Goal: Find specific fact: Find specific fact

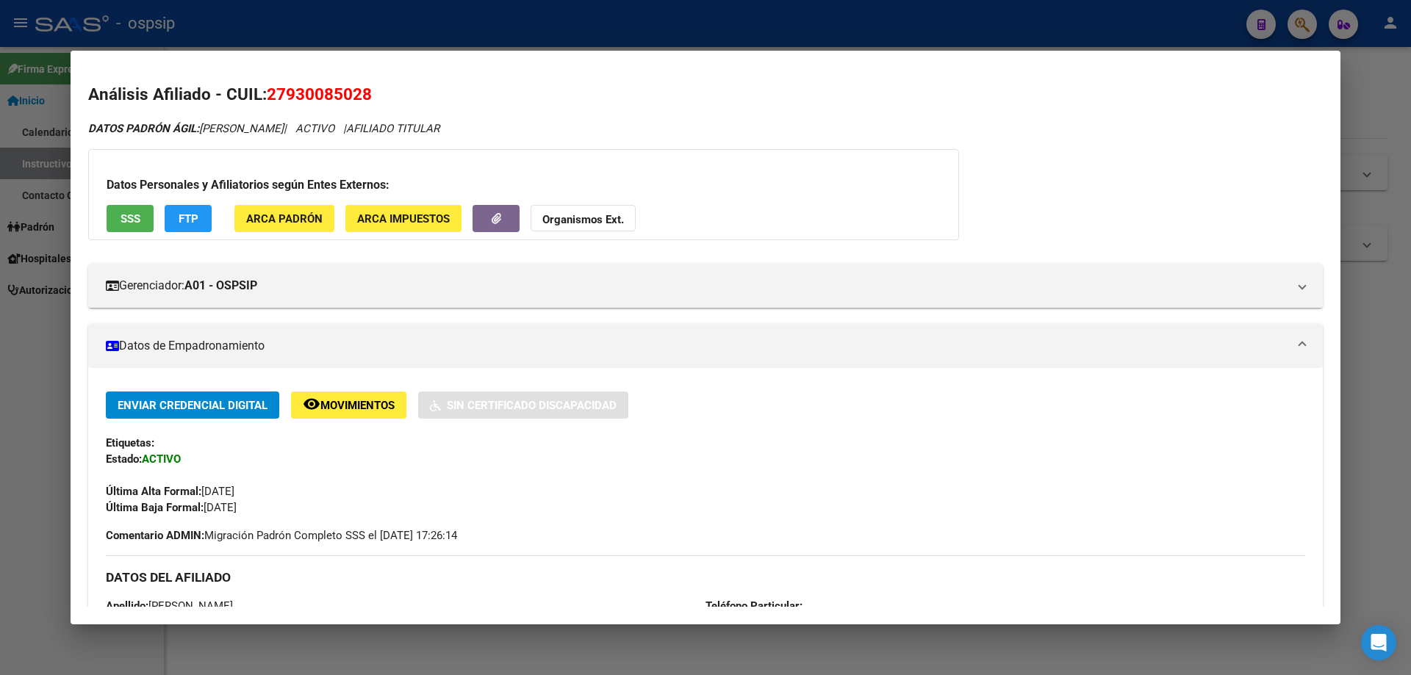
scroll to position [104, 0]
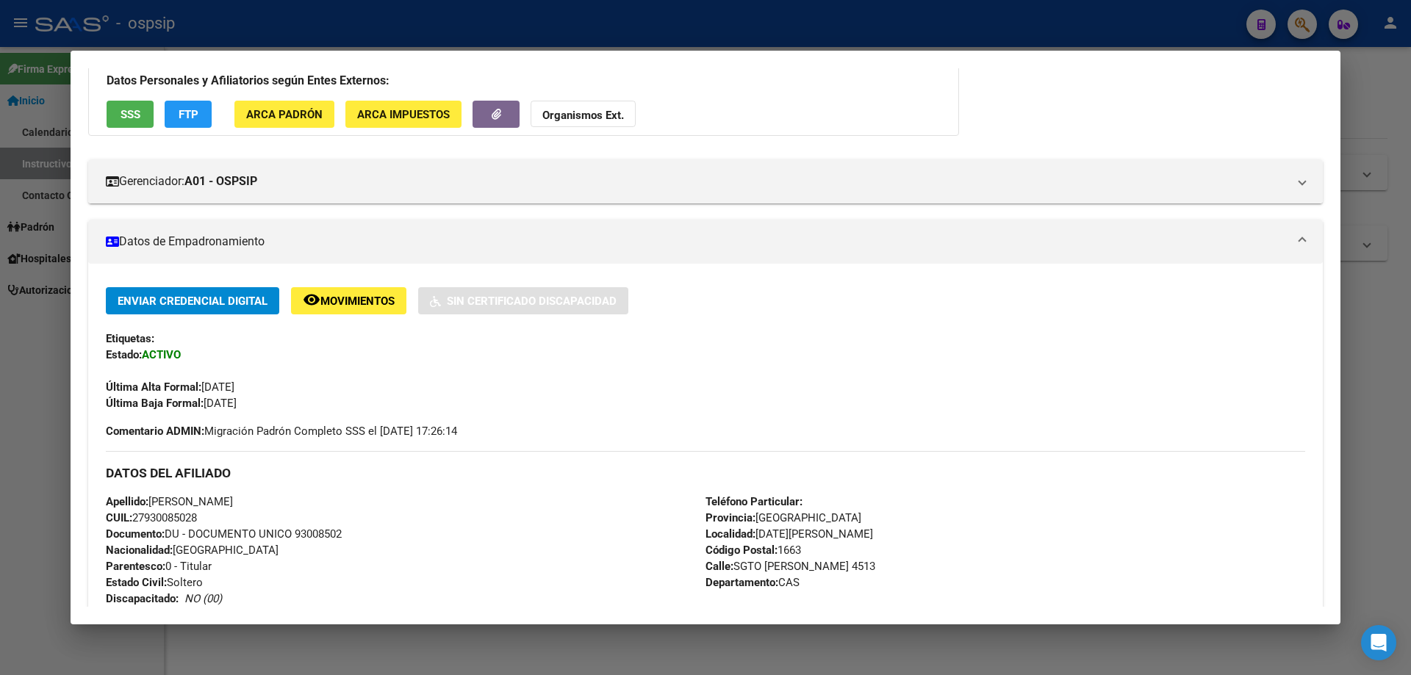
click at [917, 646] on div at bounding box center [705, 337] width 1411 height 675
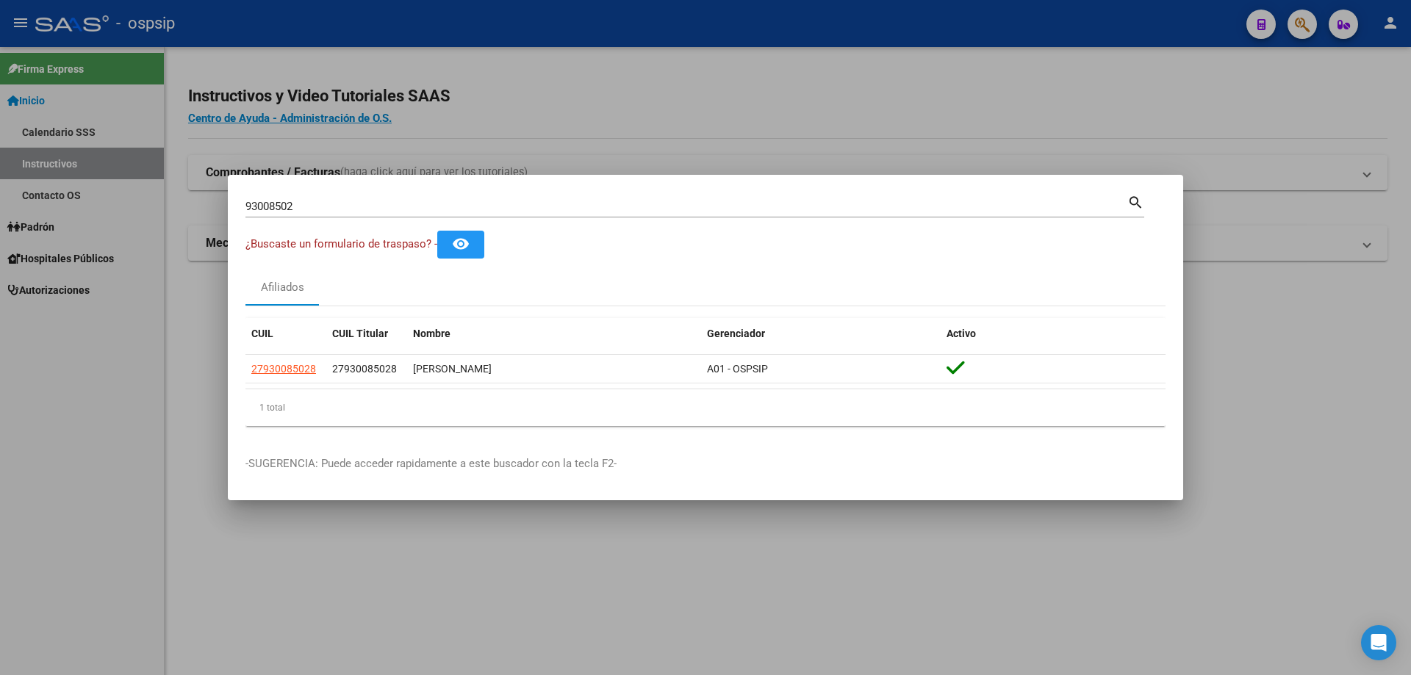
click at [502, 207] on input "93008502" at bounding box center [686, 206] width 882 height 13
type input "9"
type input "94466197"
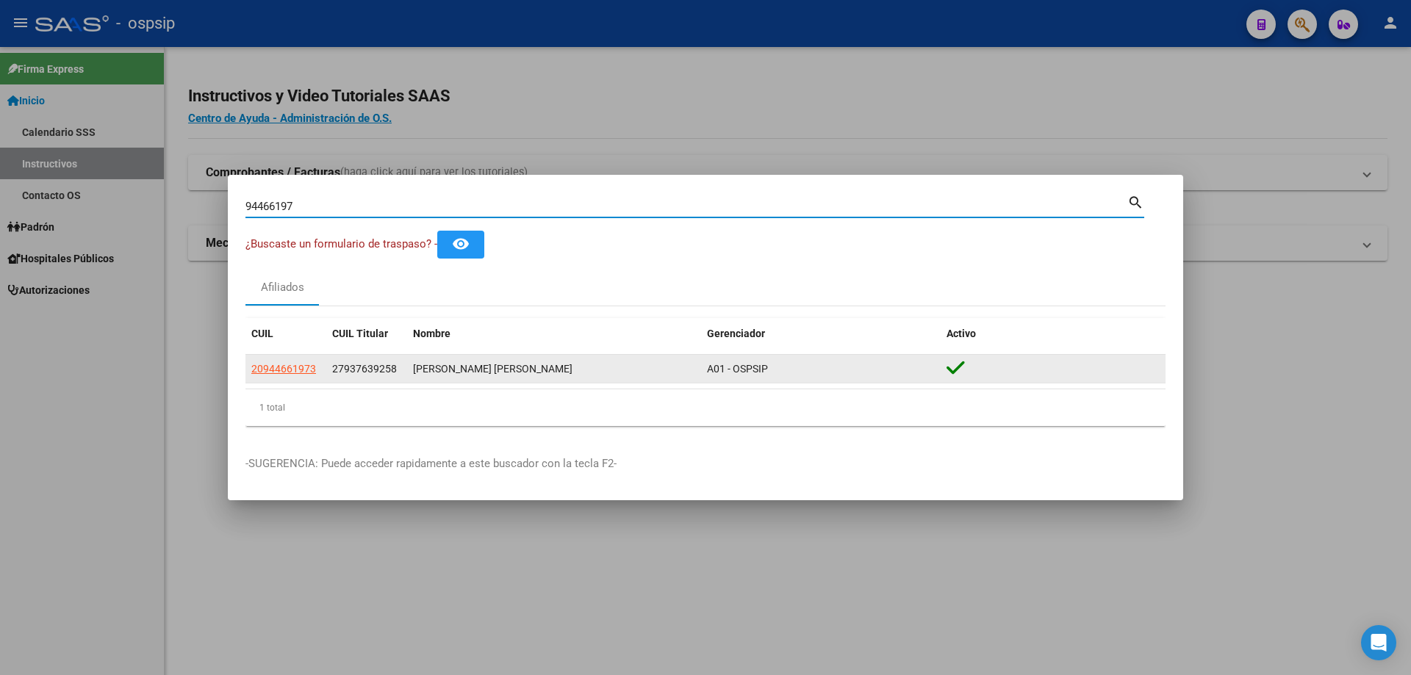
click at [478, 373] on div "[PERSON_NAME] [PERSON_NAME]" at bounding box center [554, 369] width 282 height 17
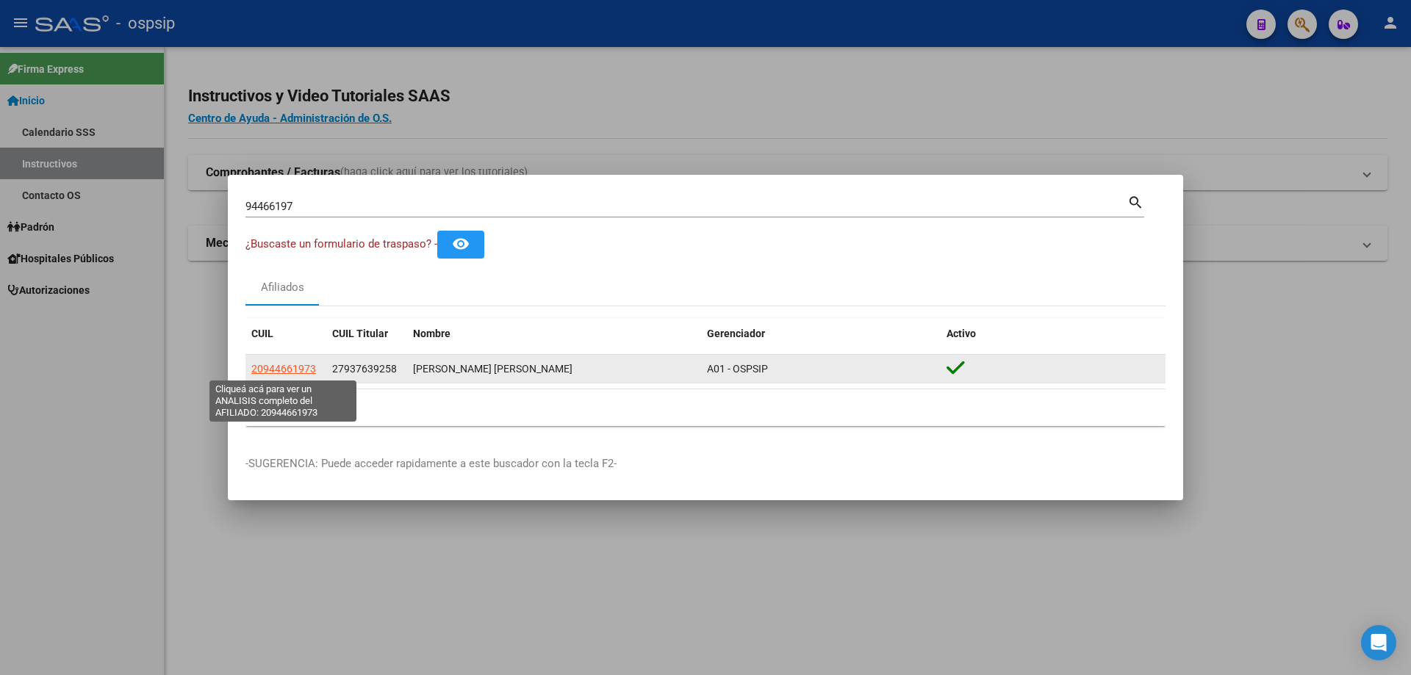
click at [304, 370] on span "20944661973" at bounding box center [283, 369] width 65 height 12
type textarea "20944661973"
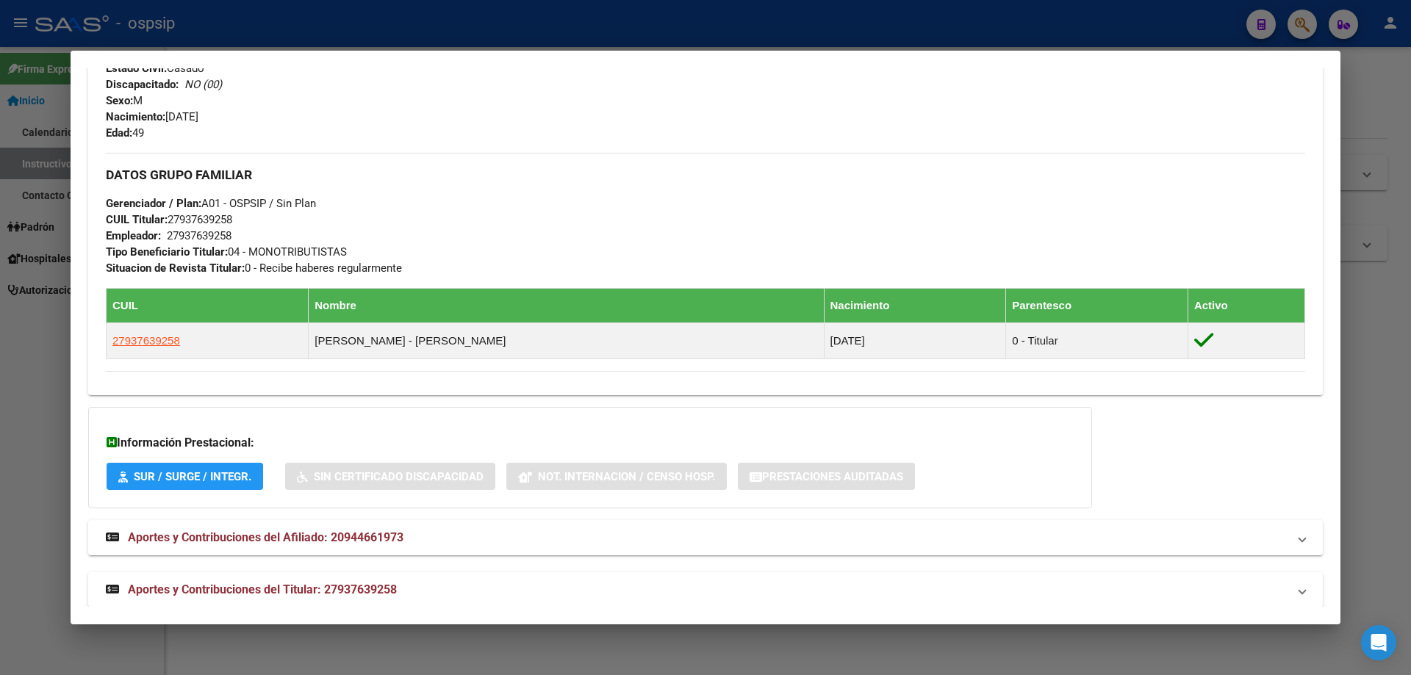
scroll to position [620, 0]
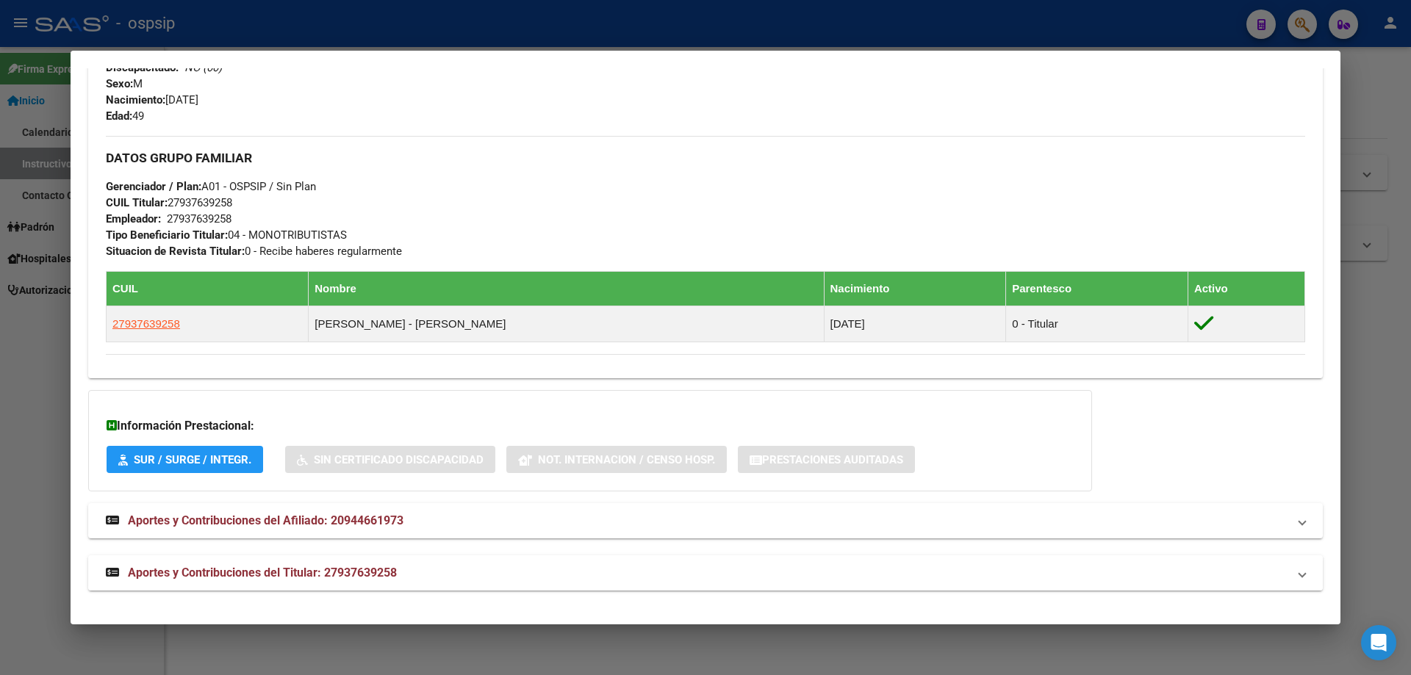
click at [273, 566] on span "Aportes y Contribuciones del Titular: 27937639258" at bounding box center [262, 573] width 269 height 14
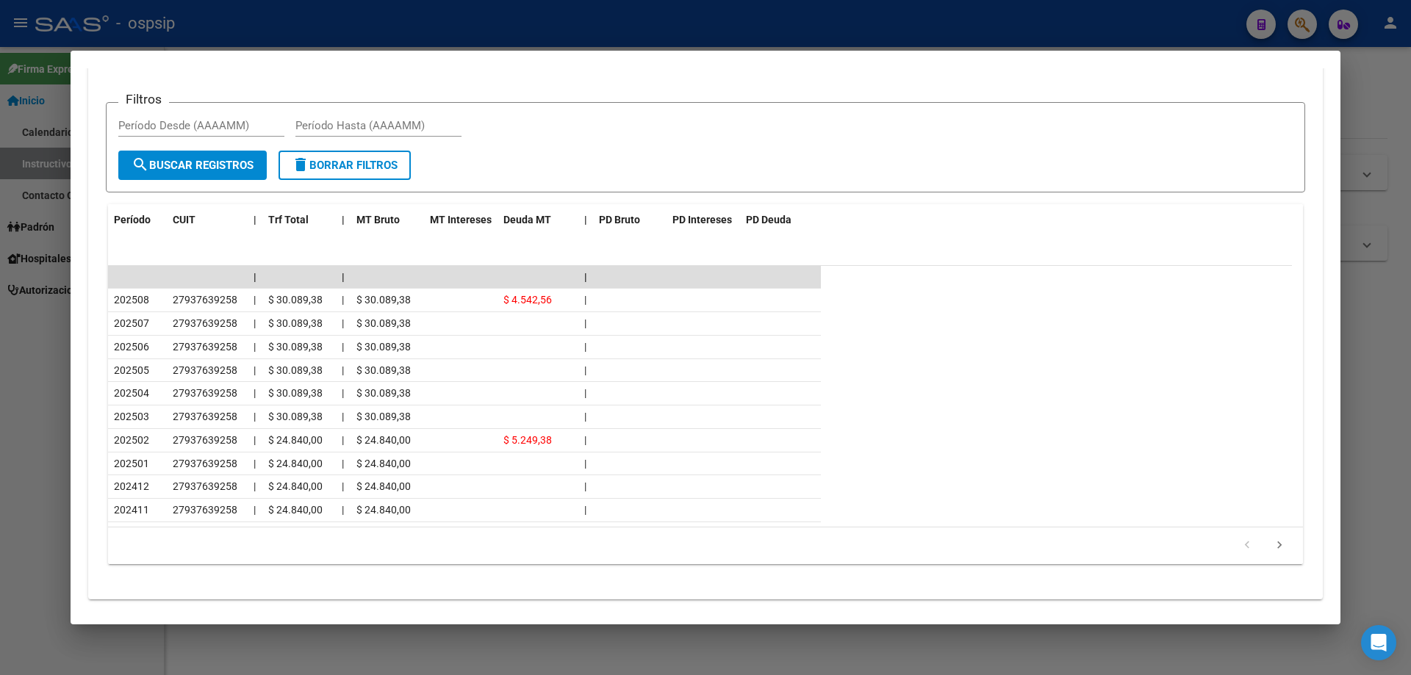
scroll to position [1279, 0]
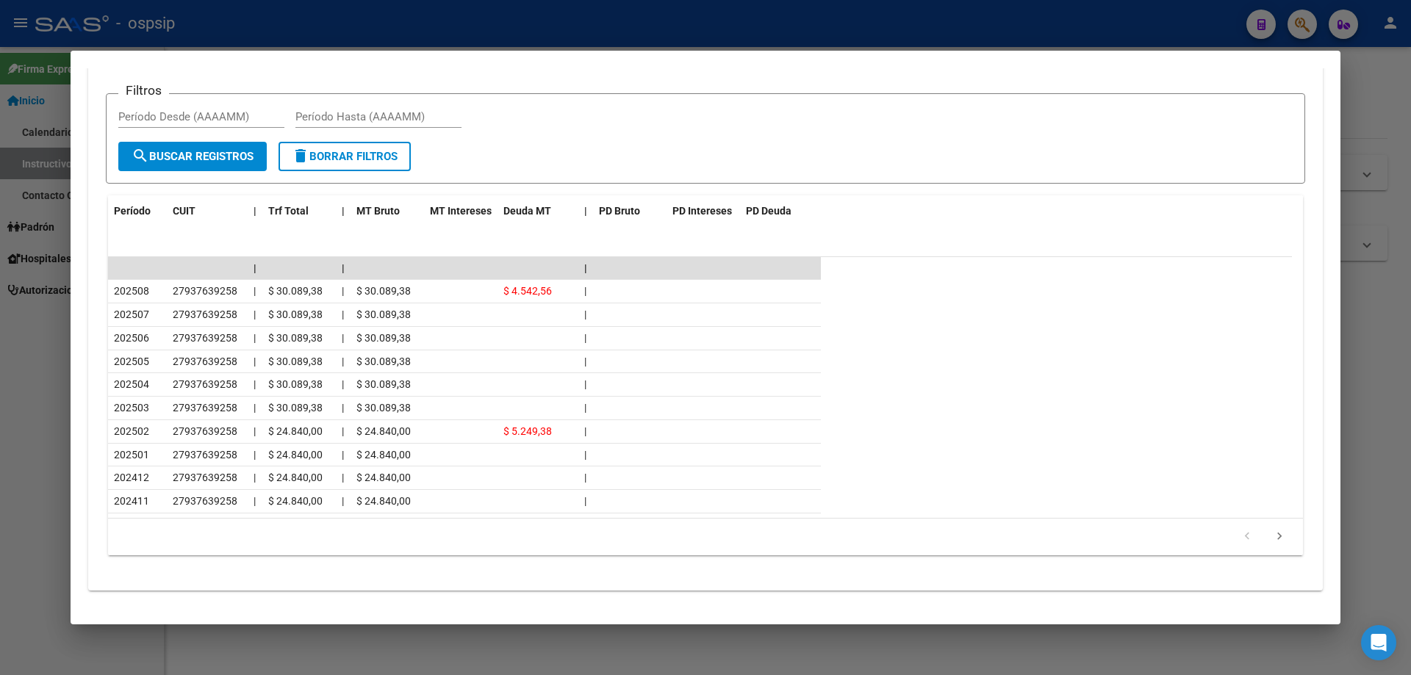
click at [545, 634] on div at bounding box center [705, 337] width 1411 height 675
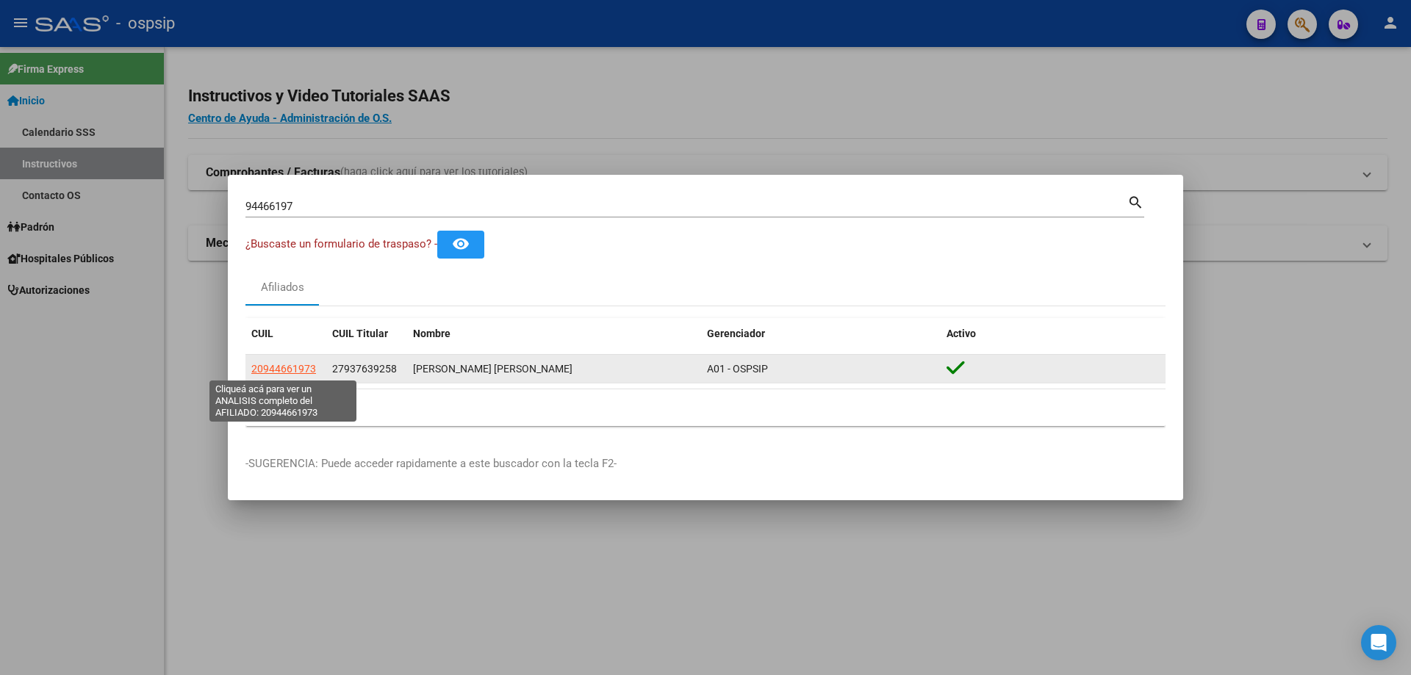
click at [294, 368] on span "20944661973" at bounding box center [283, 369] width 65 height 12
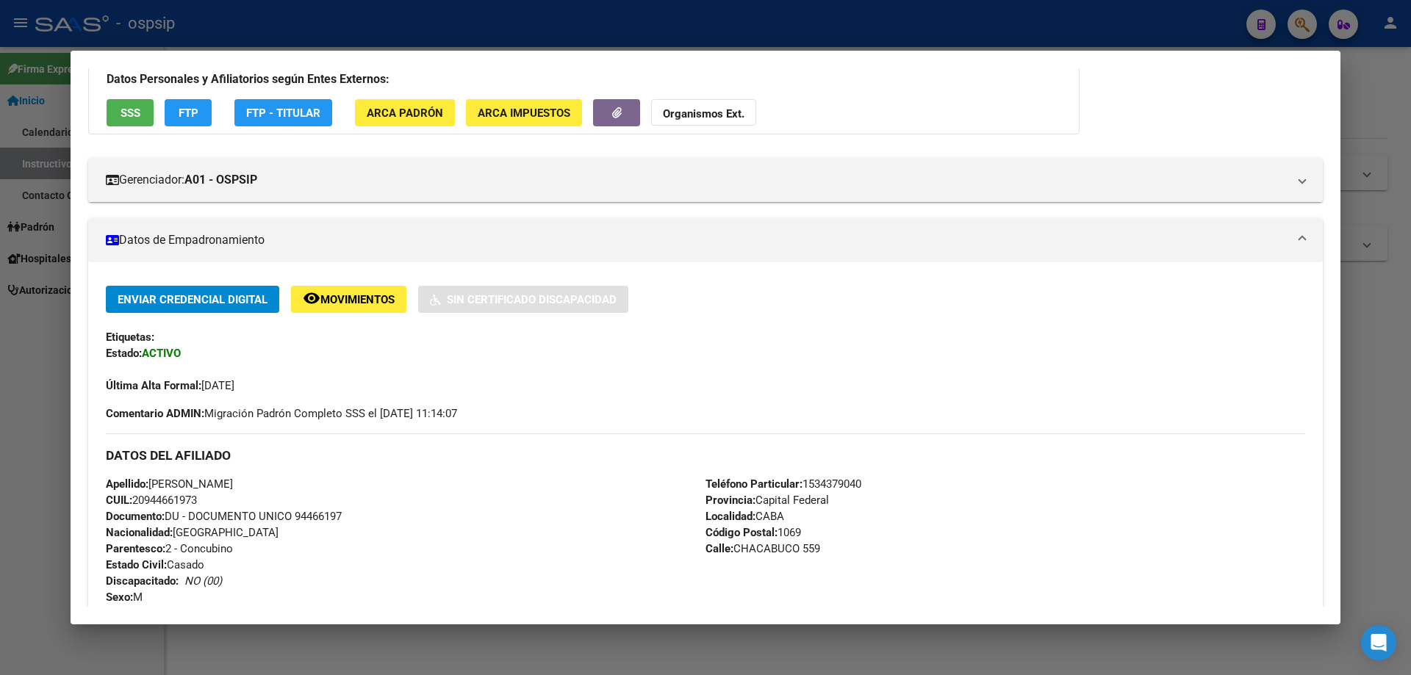
scroll to position [294, 0]
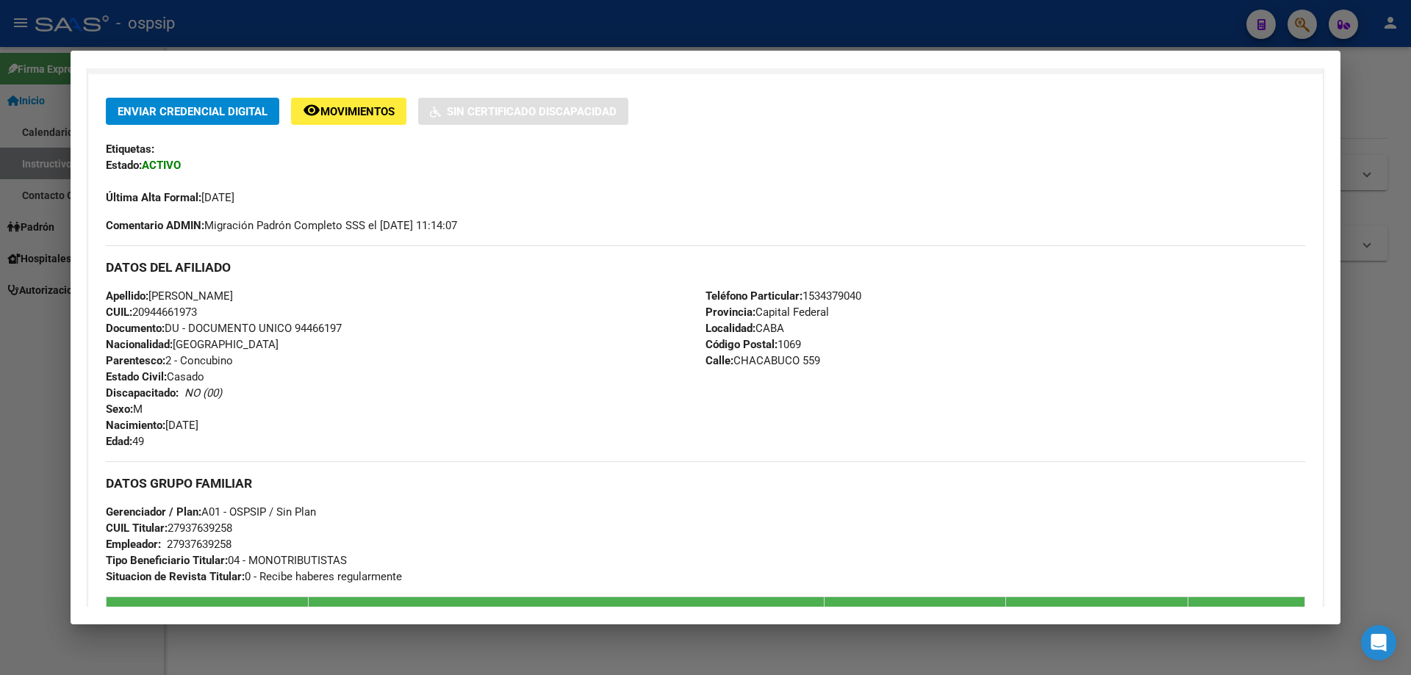
drag, startPoint x: 348, startPoint y: 329, endPoint x: 296, endPoint y: 331, distance: 51.5
click at [296, 331] on div "Apellido: [PERSON_NAME] CUIL: 20944661973 Documento: DU - DOCUMENTO UNICO 94466…" at bounding box center [406, 369] width 600 height 162
copy span "94466197"
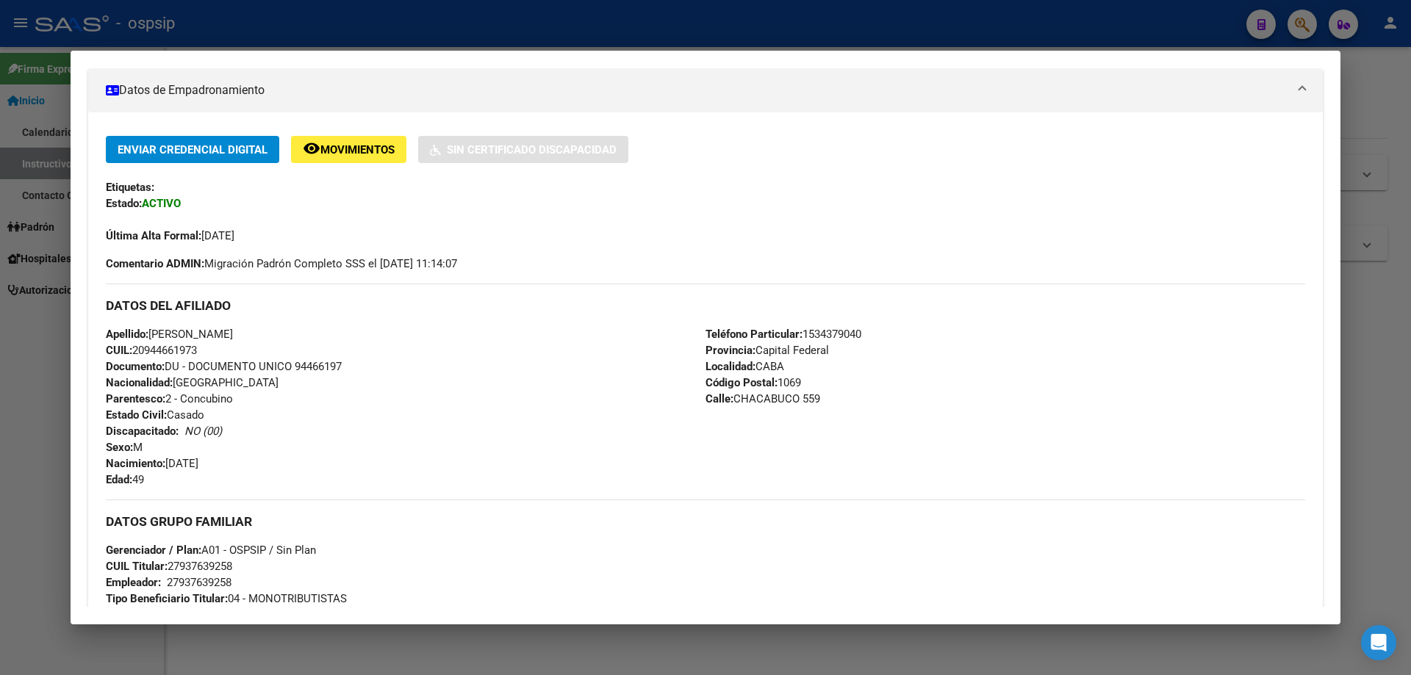
scroll to position [252, 0]
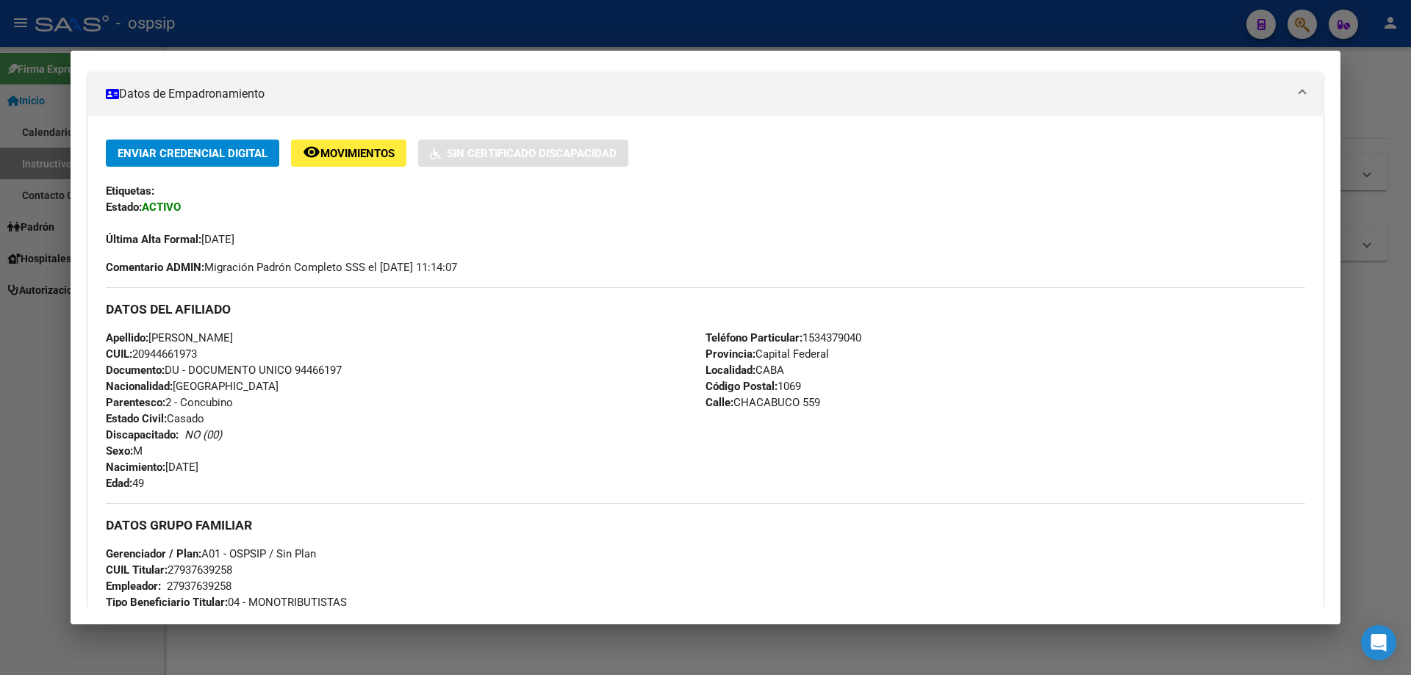
copy span "94466197"
